Goal: Ask a question

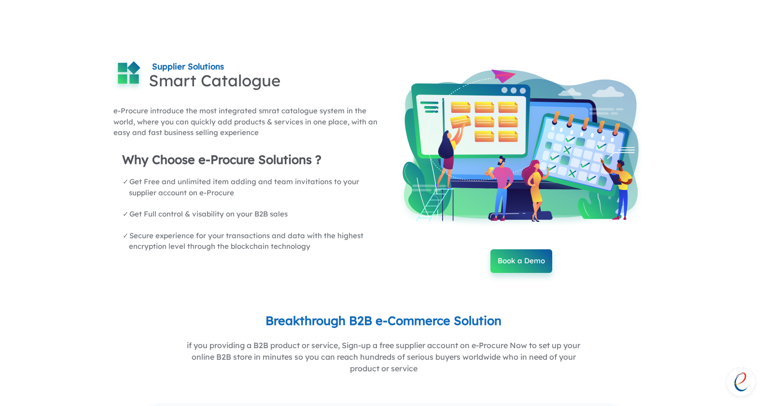
scroll to position [1206, 0]
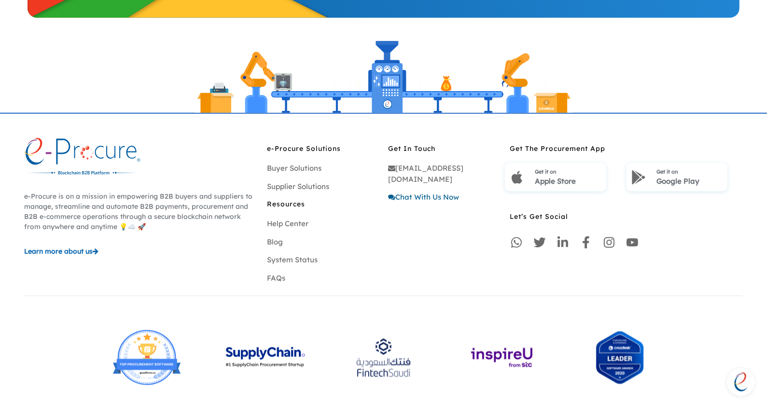
click at [429, 193] on link "Chat With Us Now" at bounding box center [423, 197] width 71 height 9
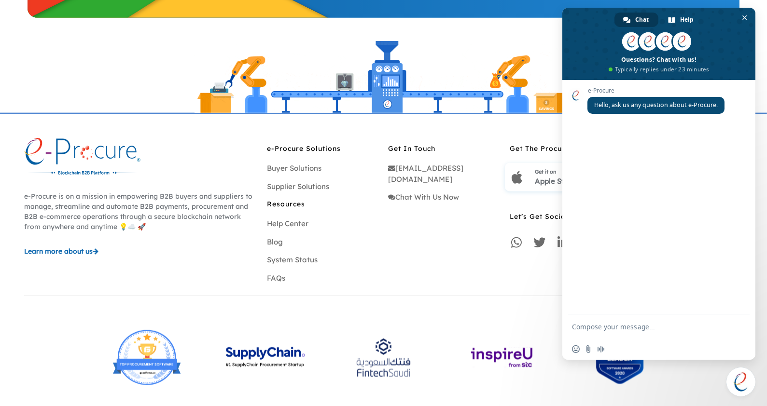
click at [727, 377] on span "Close chat" at bounding box center [740, 382] width 29 height 29
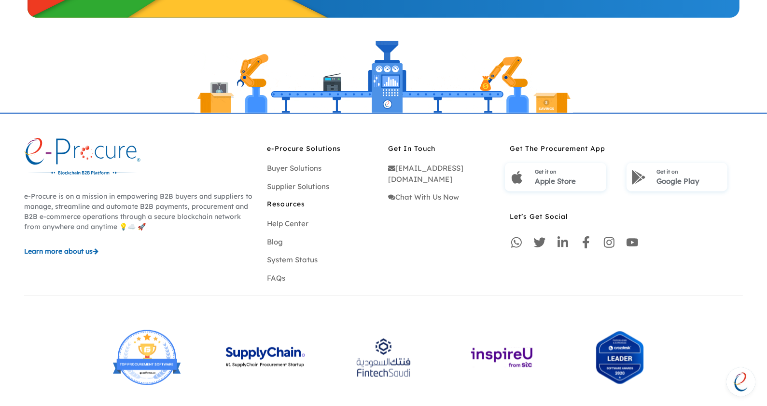
click at [746, 377] on span "Open chat" at bounding box center [740, 382] width 29 height 29
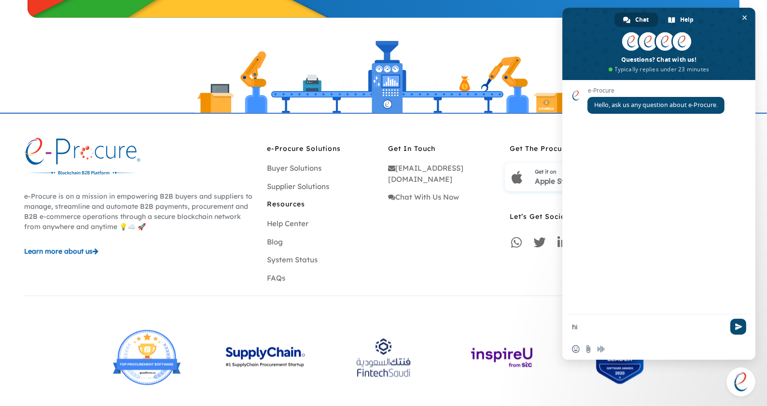
type textarea "hi"
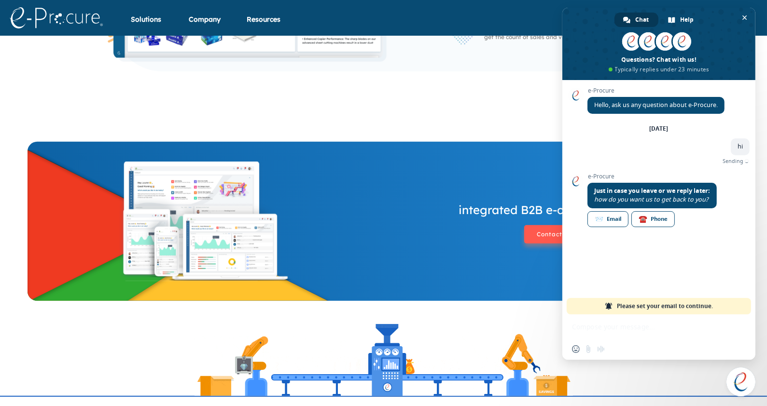
scroll to position [851, 0]
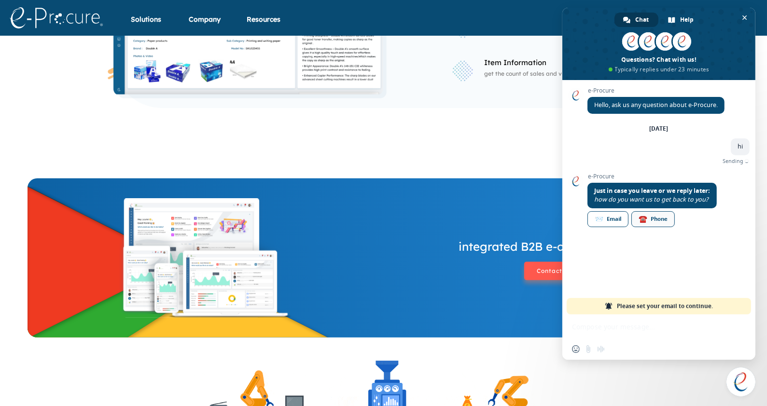
click at [657, 225] on div "☎️ Phone" at bounding box center [652, 219] width 43 height 16
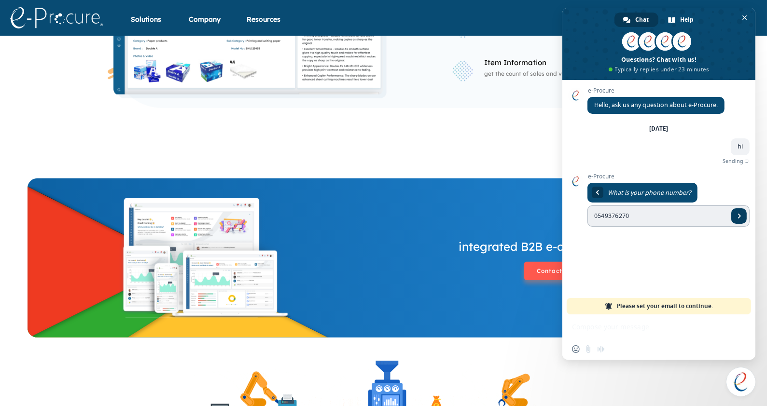
type input "0549376270"
click at [745, 216] on span "Send" at bounding box center [738, 215] width 15 height 15
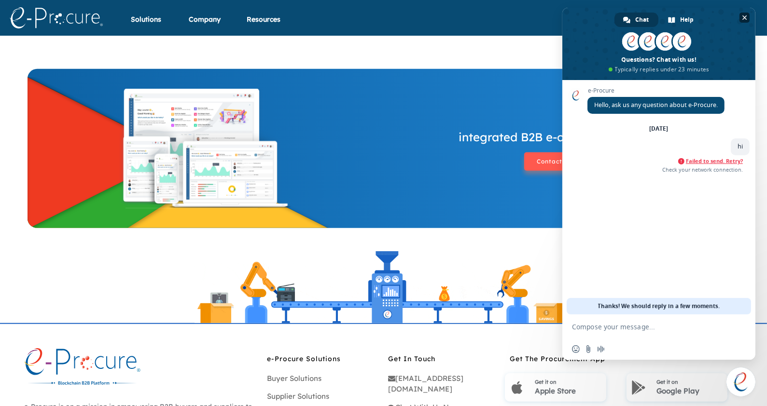
scroll to position [861, 0]
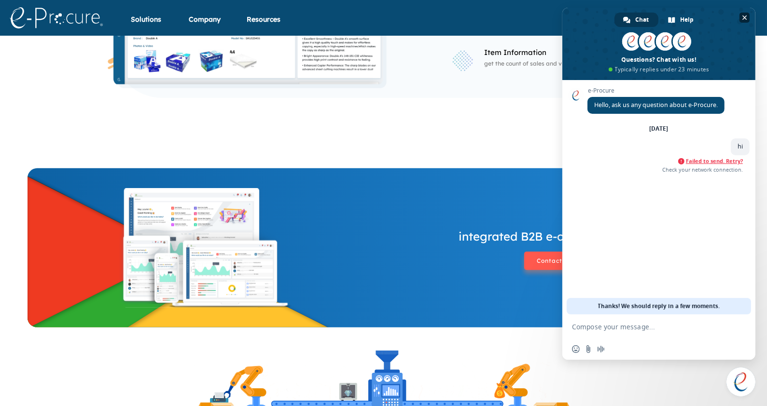
click at [746, 14] on span "Close chat" at bounding box center [744, 18] width 10 height 10
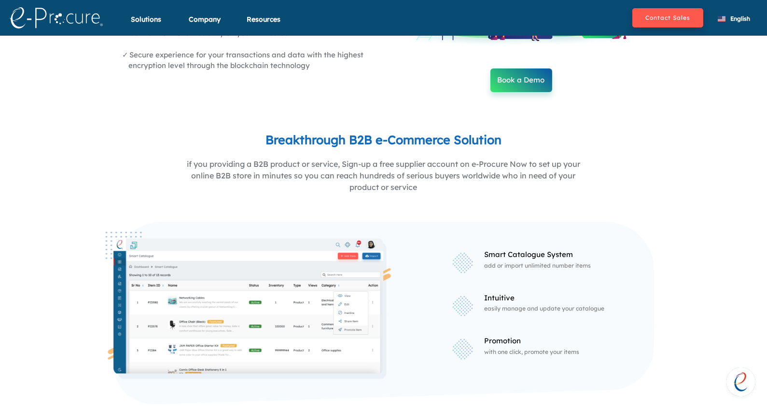
scroll to position [138, 0]
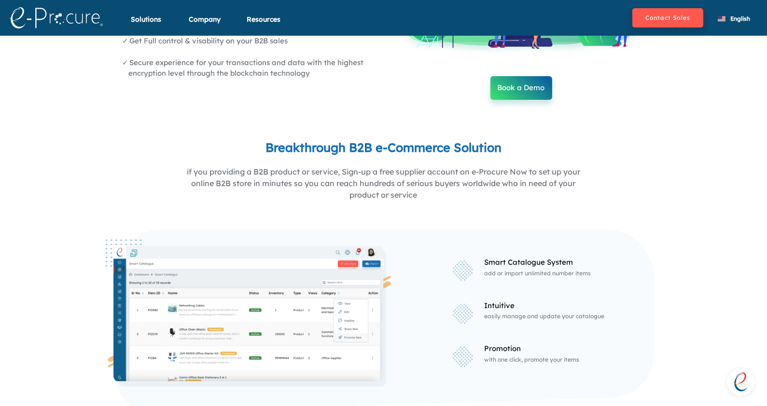
click at [666, 5] on div "Contact Sales English English العربية" at bounding box center [697, 18] width 130 height 27
click at [668, 14] on button "Contact Sales" at bounding box center [667, 17] width 71 height 19
